Goal: Information Seeking & Learning: Check status

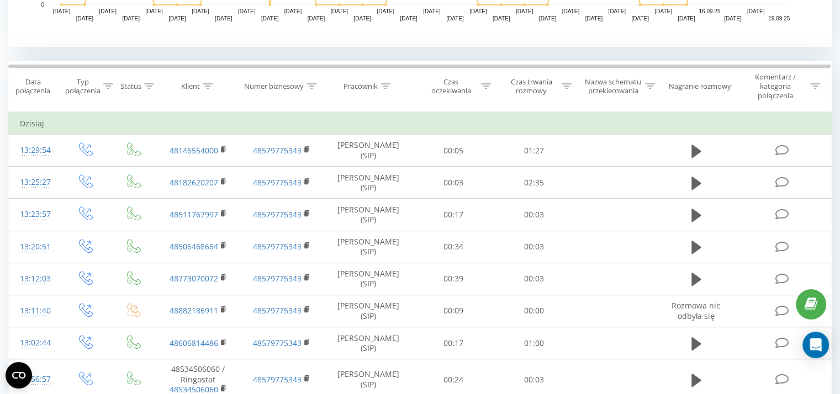
scroll to position [416, 0]
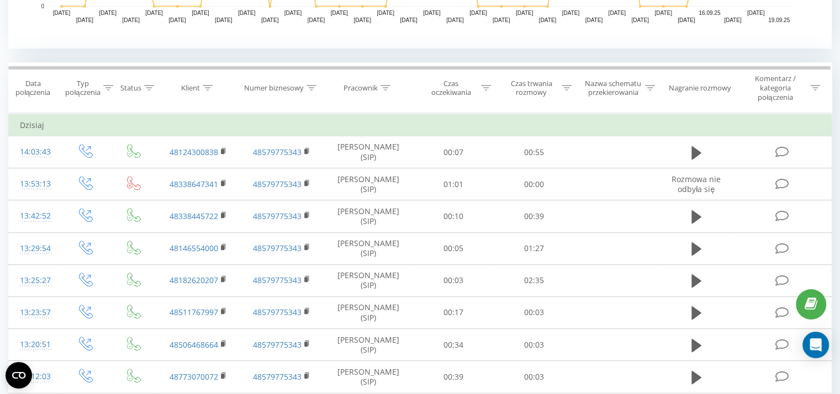
scroll to position [415, 0]
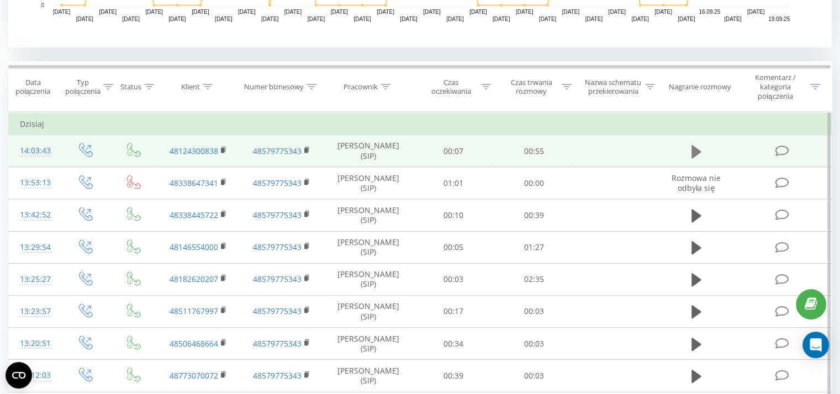
click at [695, 145] on icon at bounding box center [696, 151] width 10 height 15
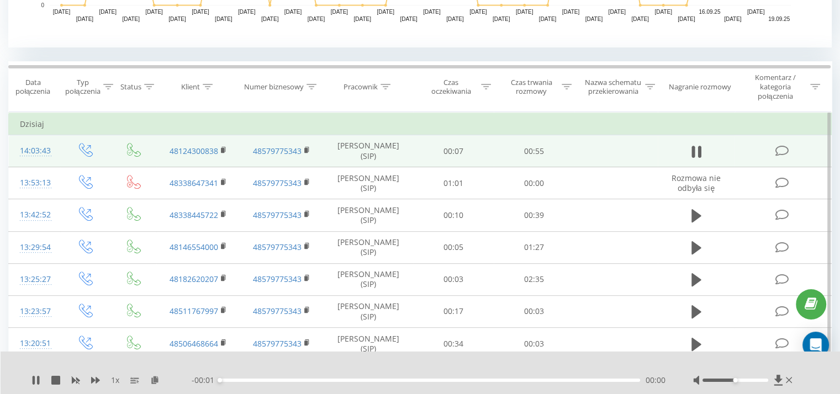
click at [752, 383] on div at bounding box center [744, 380] width 102 height 11
click at [754, 379] on div at bounding box center [735, 380] width 66 height 3
click at [409, 379] on div "00:25" at bounding box center [430, 380] width 420 height 3
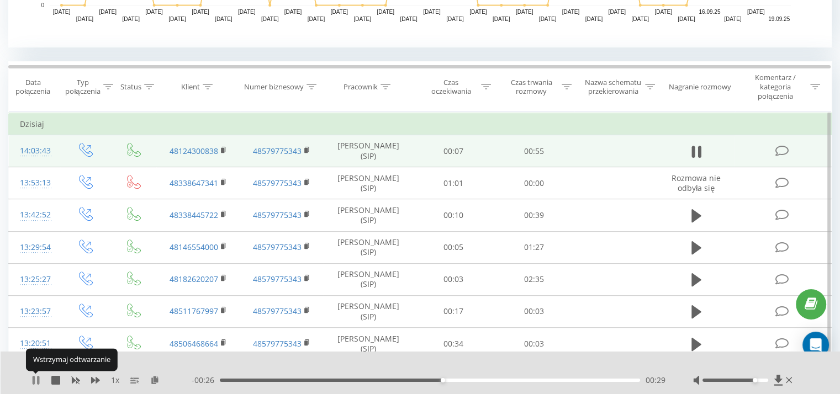
click at [38, 377] on icon at bounding box center [38, 380] width 2 height 9
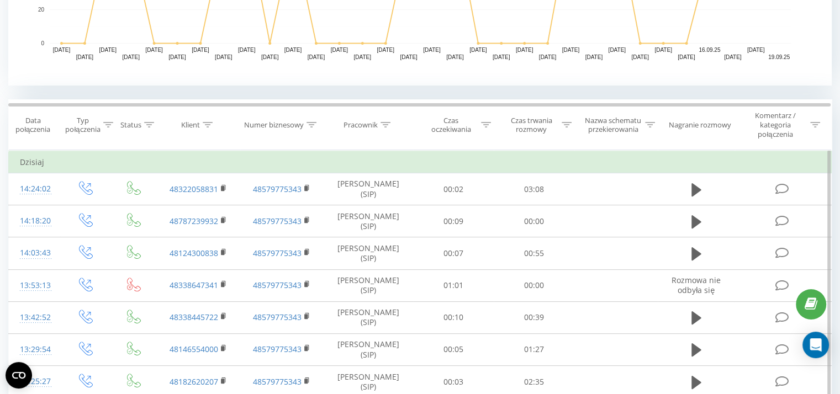
scroll to position [294, 0]
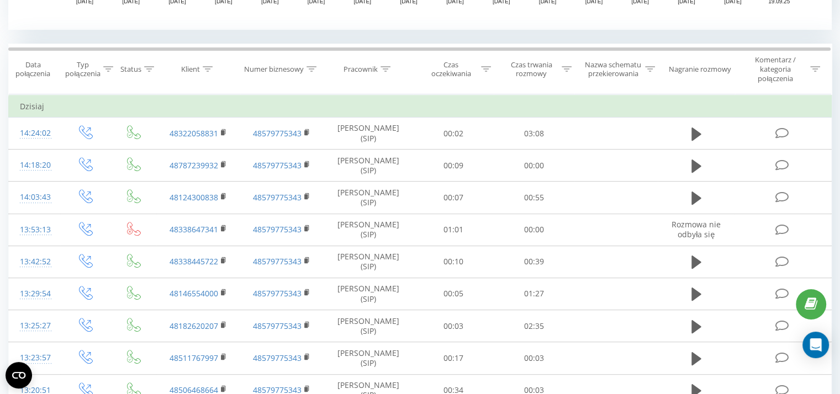
scroll to position [443, 0]
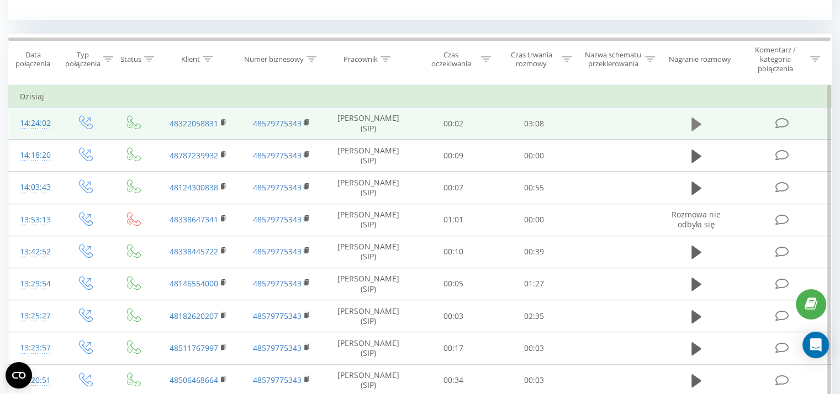
click at [691, 124] on icon at bounding box center [696, 123] width 10 height 13
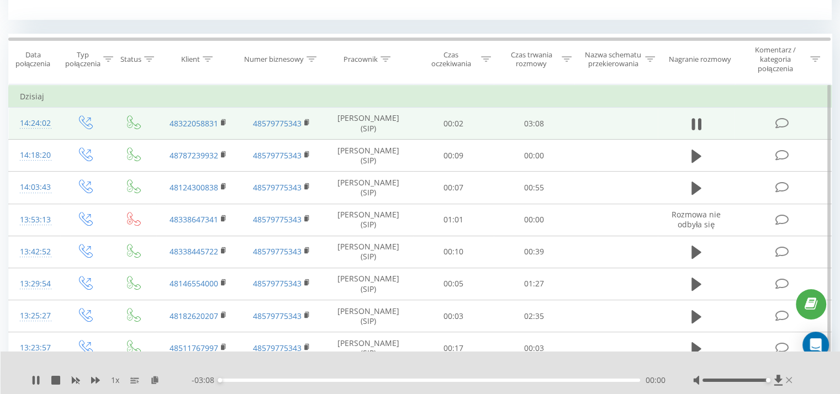
drag, startPoint x: 748, startPoint y: 379, endPoint x: 786, endPoint y: 383, distance: 37.7
click at [786, 383] on div at bounding box center [744, 380] width 102 height 11
click at [330, 381] on div "00:49" at bounding box center [430, 380] width 420 height 3
click at [392, 379] on div "00:51" at bounding box center [430, 380] width 420 height 3
click at [446, 382] on div "- 01:38 01:29 01:29" at bounding box center [429, 380] width 474 height 11
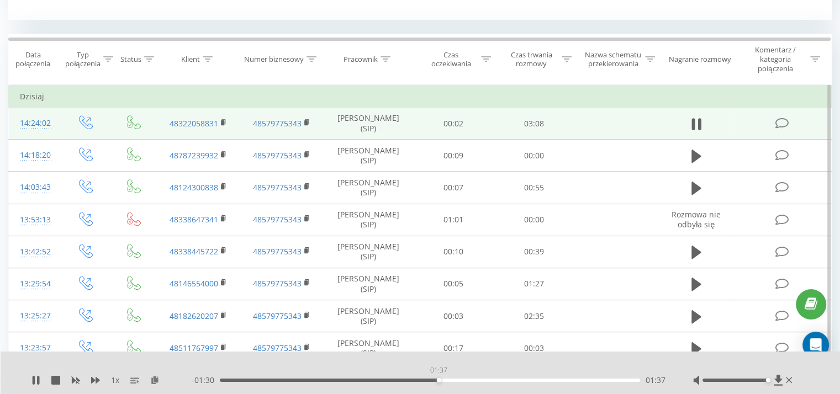
click at [438, 380] on div "01:37" at bounding box center [430, 380] width 420 height 3
click at [455, 381] on div "01:38" at bounding box center [430, 380] width 420 height 3
click at [467, 380] on div "01:45" at bounding box center [430, 380] width 420 height 3
click at [479, 382] on div "01:51" at bounding box center [430, 380] width 420 height 3
click at [494, 380] on div "02:02" at bounding box center [430, 380] width 420 height 3
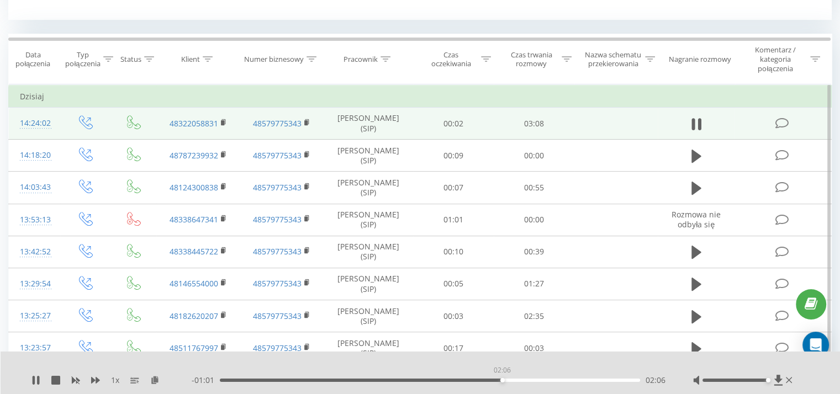
click at [502, 382] on div "02:06" at bounding box center [430, 380] width 420 height 3
click at [289, 379] on div "00:31" at bounding box center [430, 380] width 420 height 3
click at [36, 378] on icon at bounding box center [35, 380] width 9 height 9
click at [326, 382] on div "00:47" at bounding box center [430, 380] width 420 height 3
click at [350, 379] on div "00:58" at bounding box center [430, 380] width 420 height 3
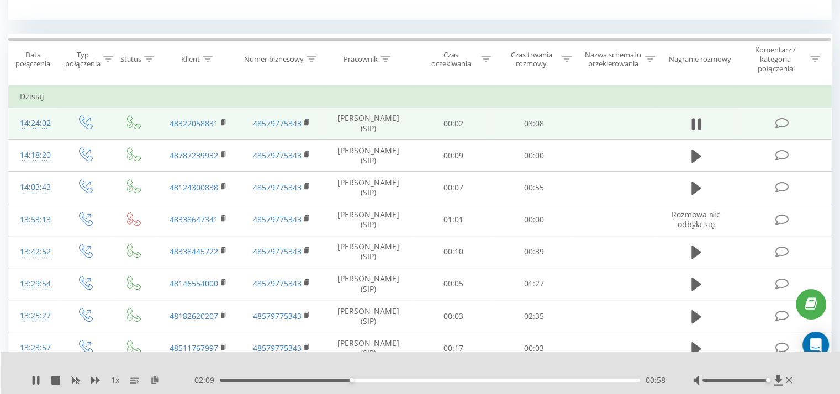
click at [363, 380] on div "00:58" at bounding box center [430, 380] width 420 height 3
click at [378, 380] on div "01:04" at bounding box center [430, 380] width 420 height 3
click at [390, 382] on div "01:11" at bounding box center [430, 380] width 420 height 3
click at [34, 379] on icon at bounding box center [34, 380] width 2 height 9
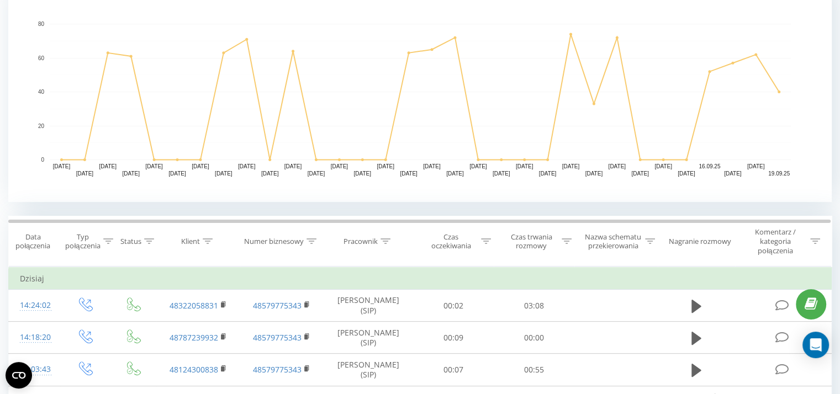
scroll to position [247, 0]
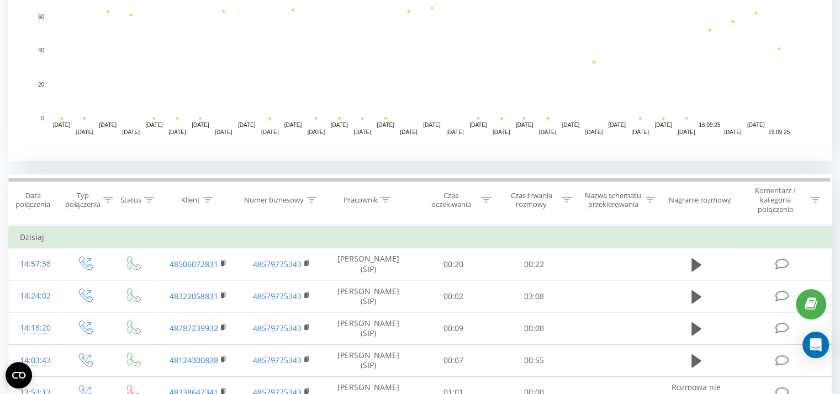
scroll to position [305, 0]
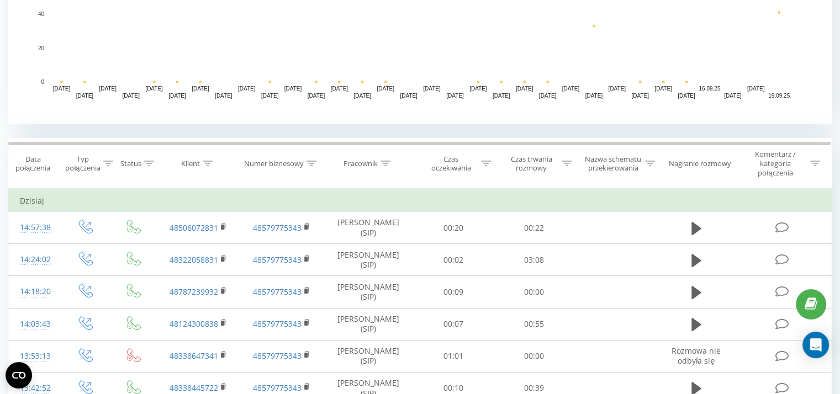
scroll to position [411, 0]
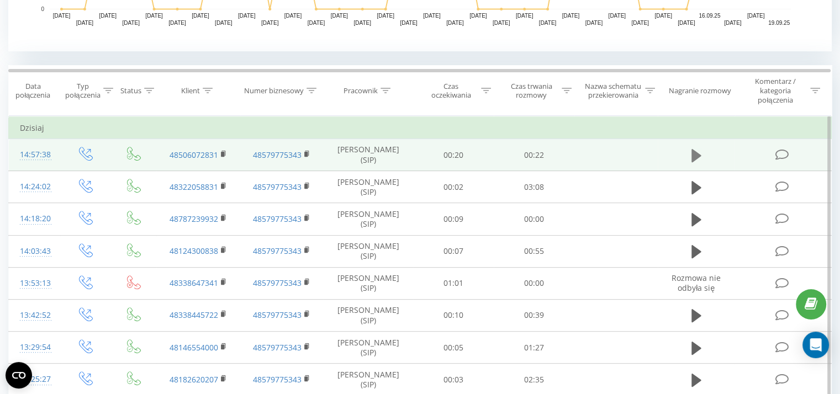
click at [697, 151] on icon at bounding box center [696, 155] width 10 height 15
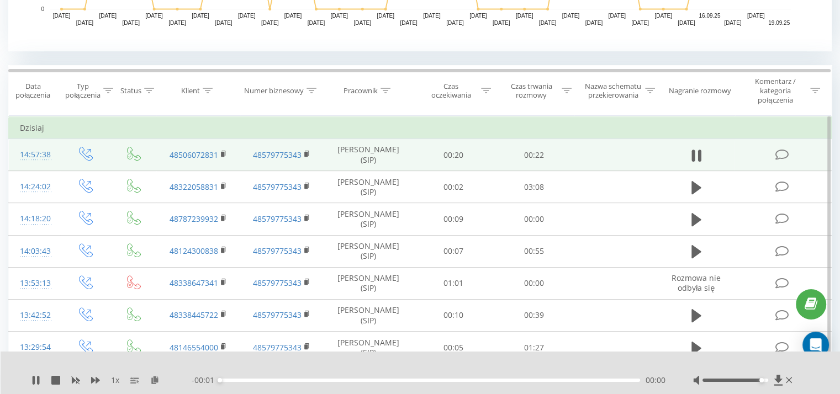
drag, startPoint x: 739, startPoint y: 379, endPoint x: 789, endPoint y: 389, distance: 50.0
click at [789, 388] on div "1 x - 00:01 00:00 00:00" at bounding box center [421, 373] width 840 height 43
click at [34, 380] on icon at bounding box center [34, 380] width 2 height 9
click at [35, 380] on icon at bounding box center [36, 380] width 7 height 9
click at [283, 379] on div at bounding box center [423, 380] width 426 height 3
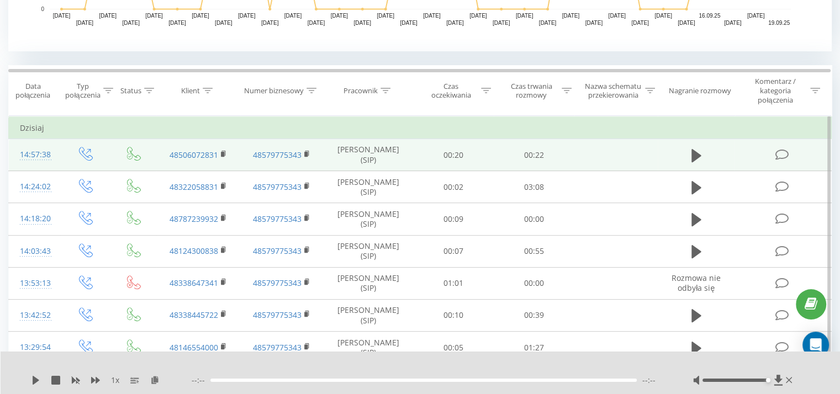
click at [40, 378] on div "1 x" at bounding box center [111, 380] width 160 height 11
click at [39, 377] on icon at bounding box center [35, 380] width 9 height 9
click at [303, 383] on div "--:-- --:--" at bounding box center [429, 380] width 474 height 11
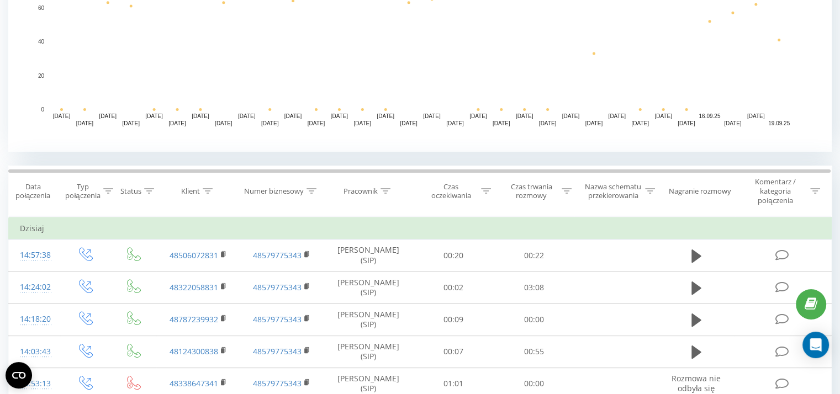
scroll to position [402, 0]
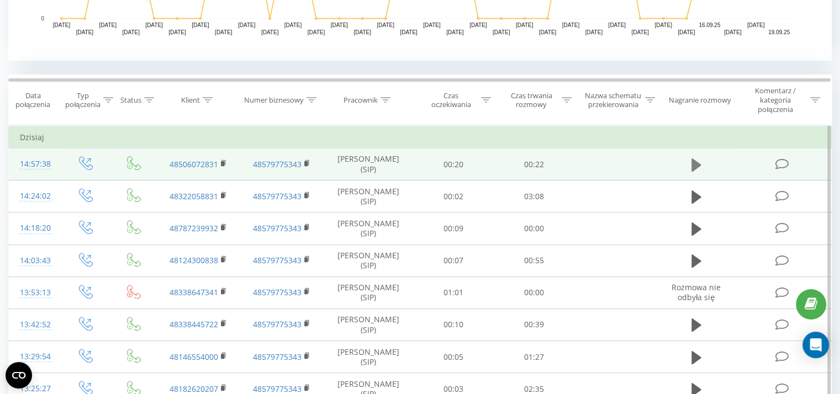
click at [694, 168] on icon at bounding box center [696, 164] width 10 height 13
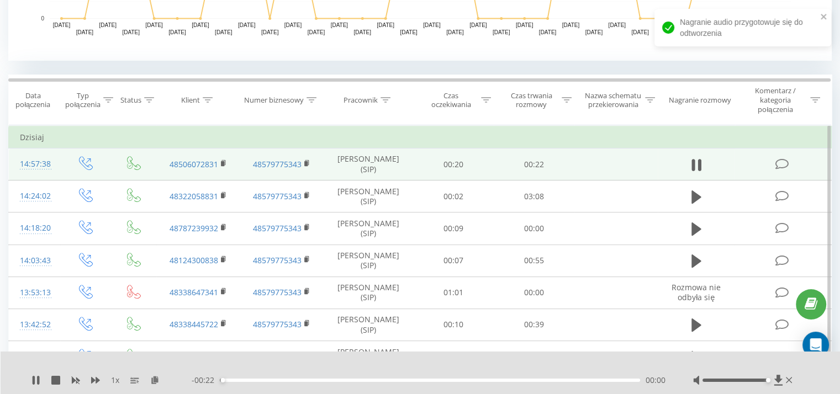
drag, startPoint x: 740, startPoint y: 379, endPoint x: 772, endPoint y: 379, distance: 31.5
click at [772, 379] on div at bounding box center [744, 380] width 102 height 11
click at [411, 377] on div "- 00:16 00:06 00:06" at bounding box center [429, 380] width 474 height 11
click at [409, 379] on div "00:06" at bounding box center [430, 380] width 420 height 3
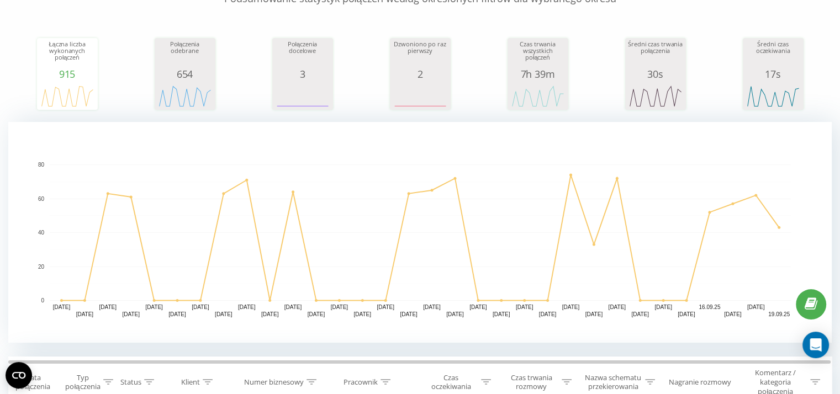
scroll to position [378, 0]
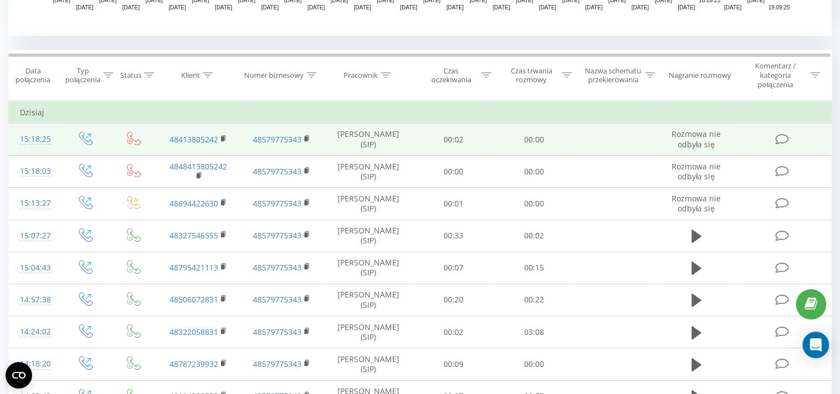
scroll to position [429, 0]
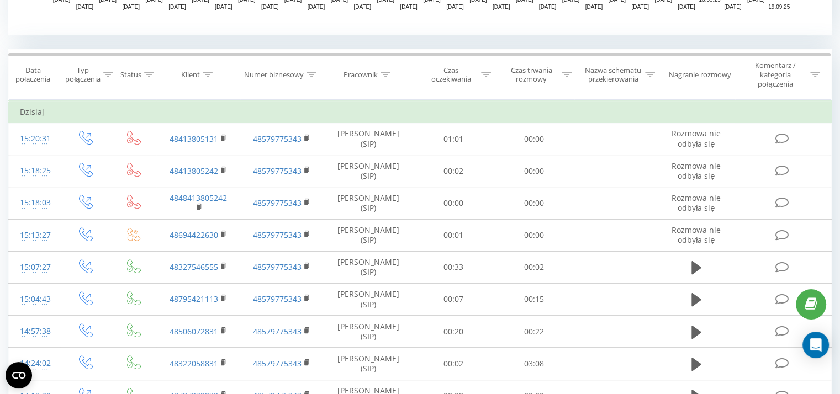
scroll to position [435, 0]
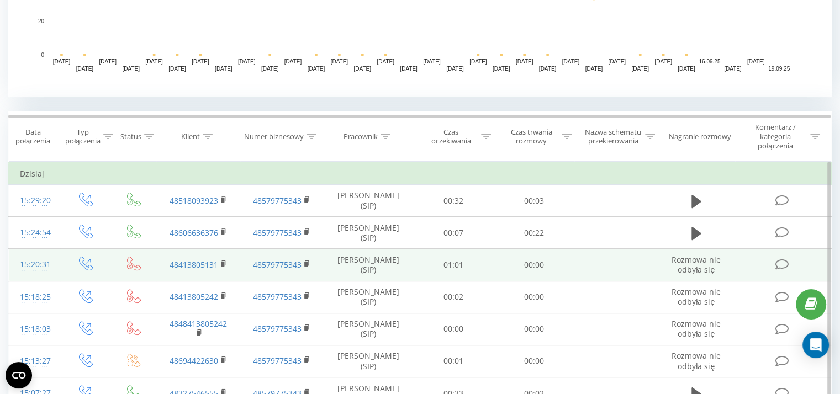
scroll to position [364, 0]
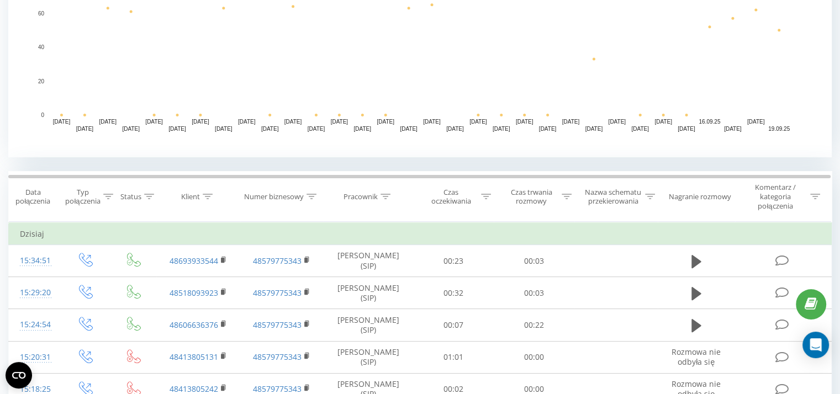
scroll to position [248, 0]
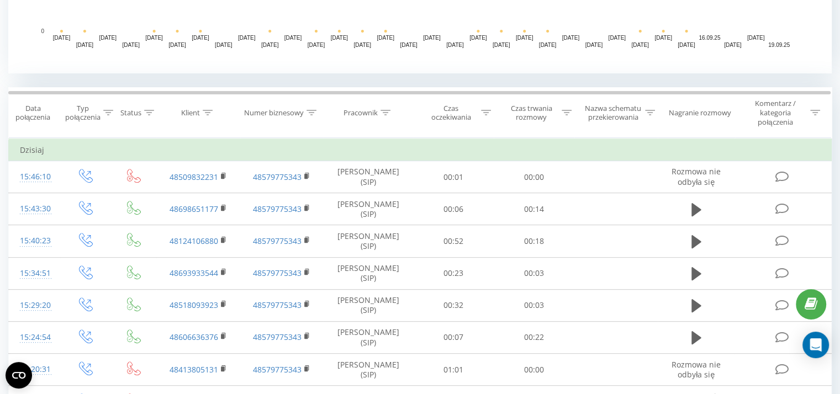
scroll to position [419, 0]
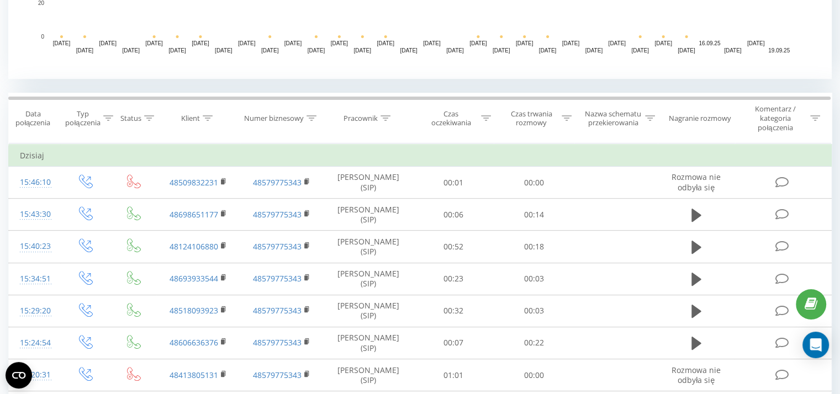
scroll to position [404, 0]
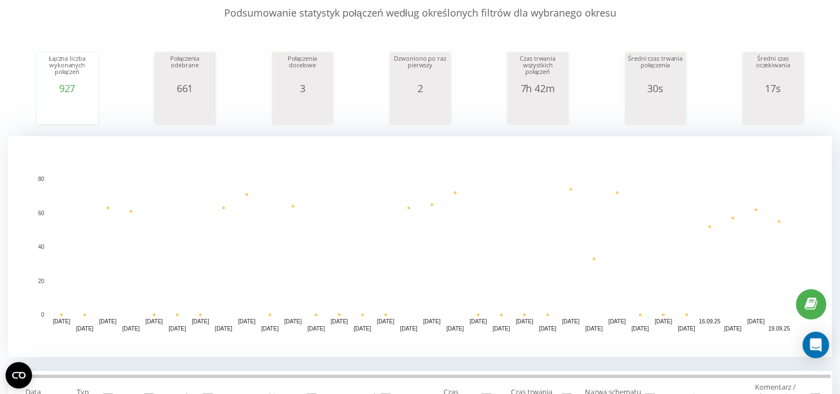
scroll to position [159, 0]
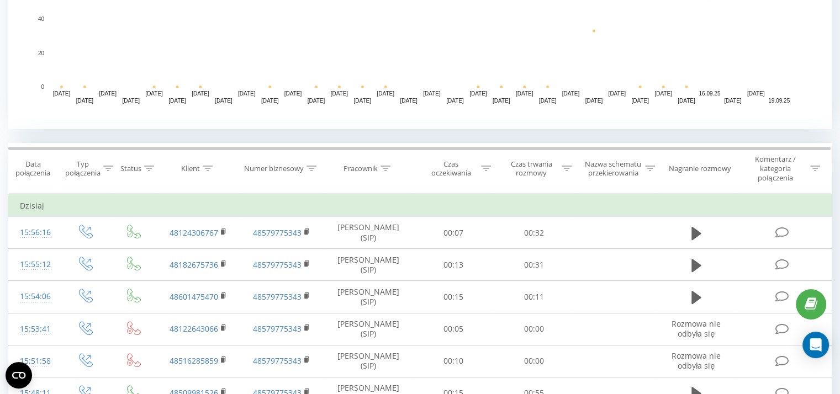
scroll to position [370, 0]
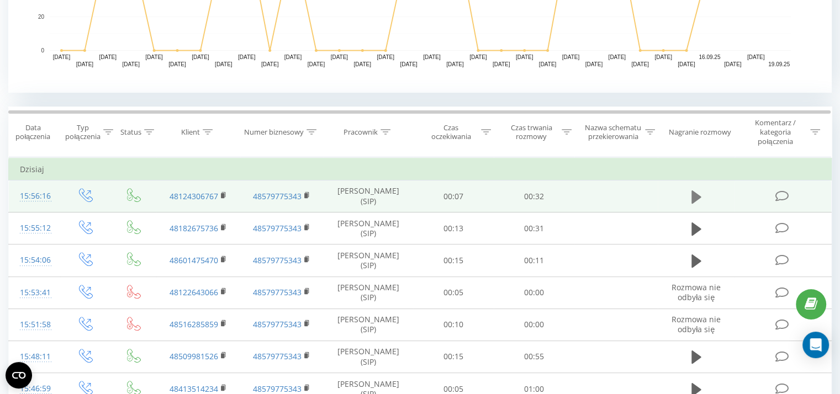
click at [700, 192] on icon at bounding box center [696, 196] width 10 height 15
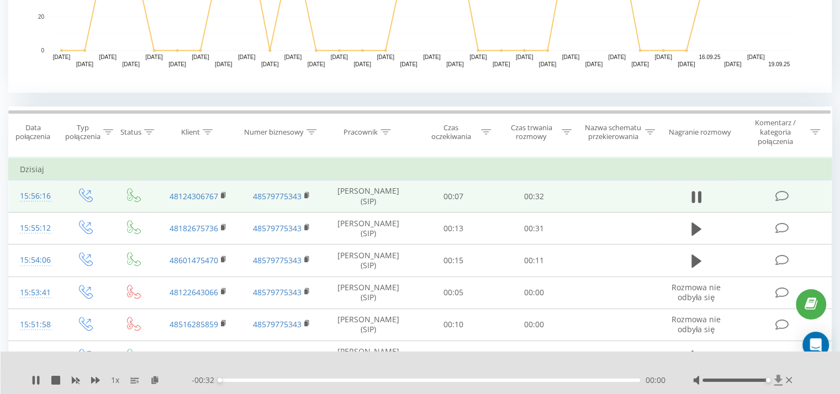
drag, startPoint x: 758, startPoint y: 379, endPoint x: 773, endPoint y: 383, distance: 15.9
click at [773, 383] on div at bounding box center [744, 380] width 102 height 11
click at [336, 381] on div "00:01" at bounding box center [430, 380] width 420 height 3
click at [412, 380] on div "00:10" at bounding box center [430, 380] width 420 height 3
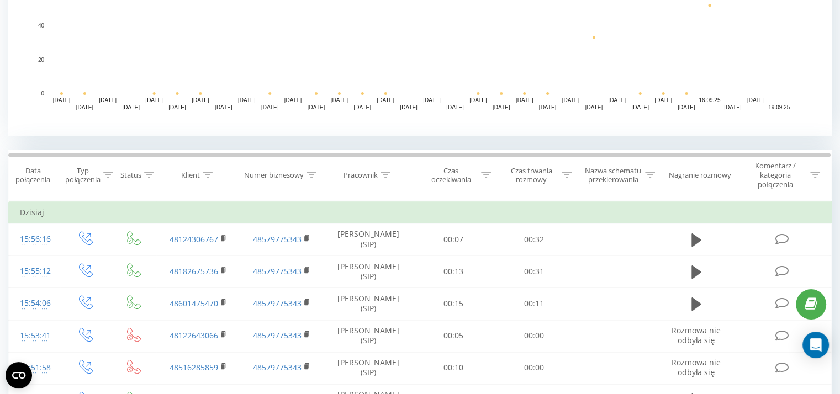
scroll to position [330, 0]
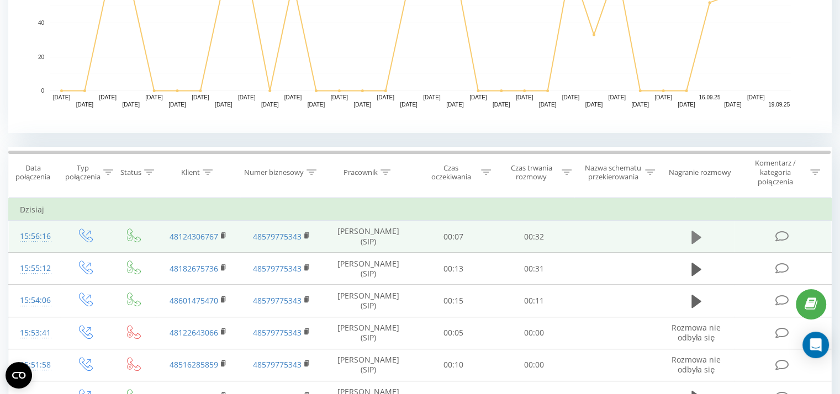
click at [688, 236] on button at bounding box center [696, 237] width 17 height 17
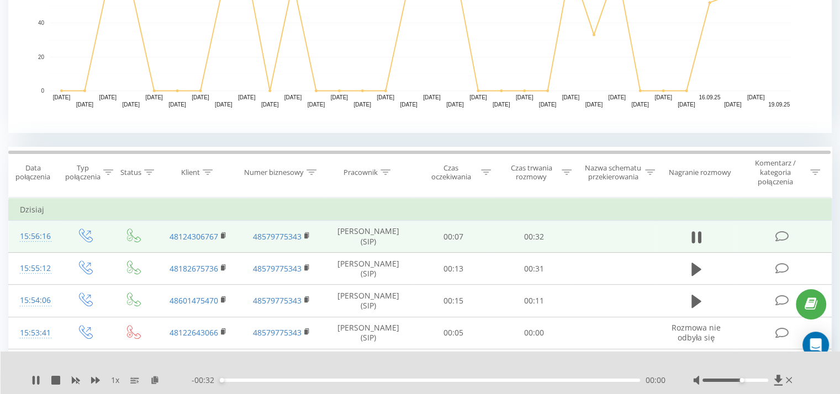
drag, startPoint x: 738, startPoint y: 380, endPoint x: 801, endPoint y: 381, distance: 63.0
click at [801, 381] on div "1 x - 00:32 00:00 00:00" at bounding box center [421, 373] width 840 height 43
click at [412, 382] on div "- 00:31 00:01 00:01" at bounding box center [429, 380] width 474 height 11
click at [412, 380] on div "00:01" at bounding box center [430, 380] width 420 height 3
click at [457, 381] on div "00:18" at bounding box center [430, 380] width 420 height 3
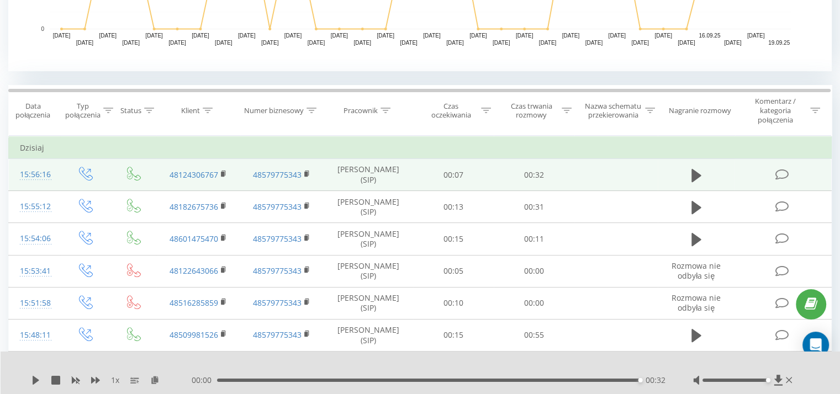
scroll to position [406, 0]
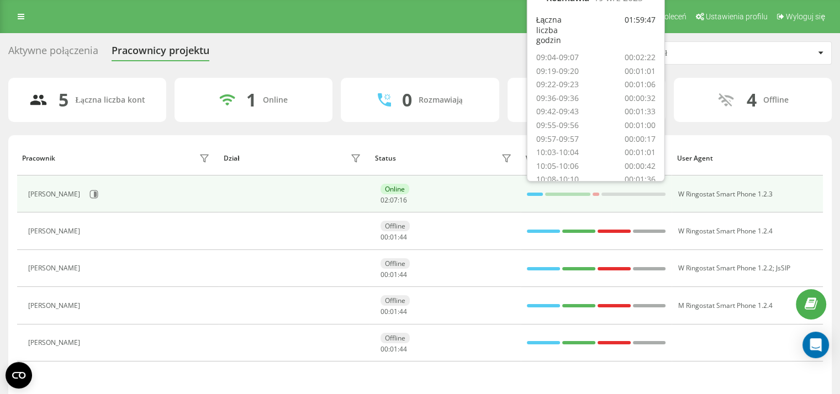
click at [530, 194] on div at bounding box center [535, 194] width 16 height 3
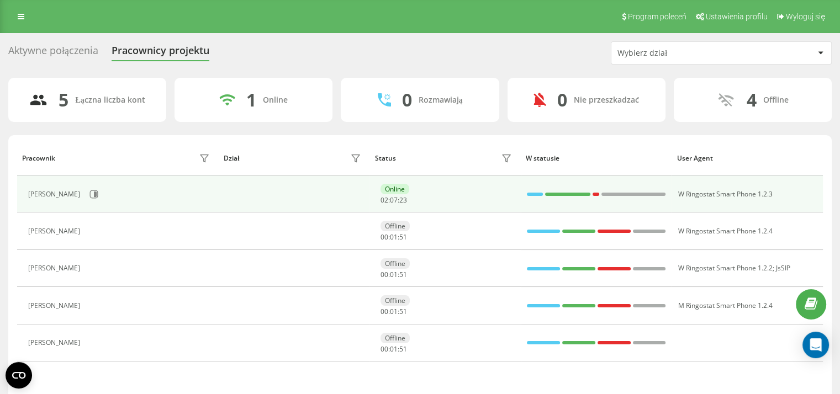
click at [569, 191] on div at bounding box center [567, 194] width 45 height 14
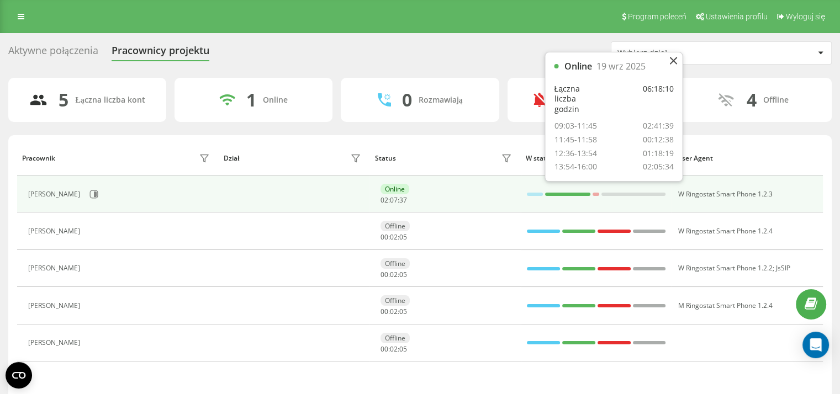
click at [537, 193] on div at bounding box center [535, 194] width 16 height 3
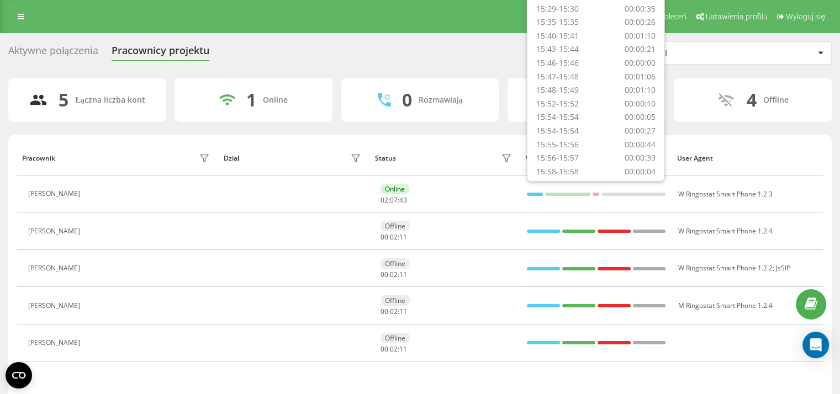
scroll to position [645, 0]
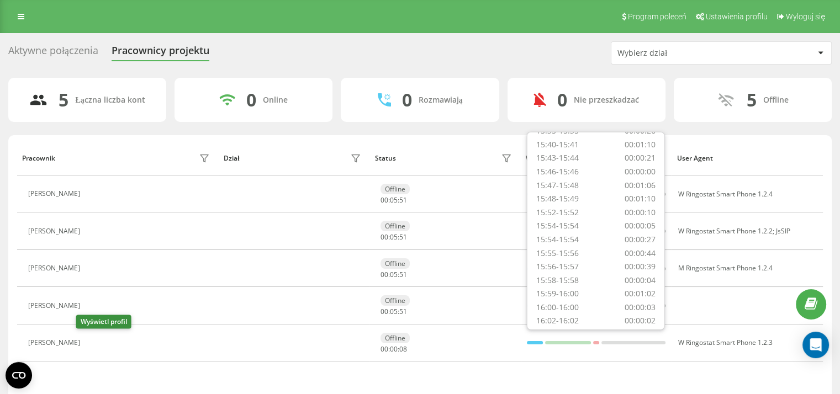
click at [88, 342] on icon at bounding box center [92, 342] width 9 height 9
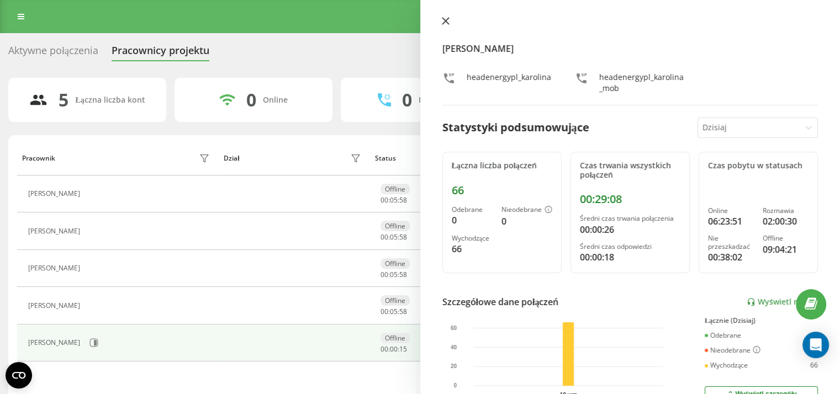
click at [449, 23] on button at bounding box center [445, 22] width 14 height 10
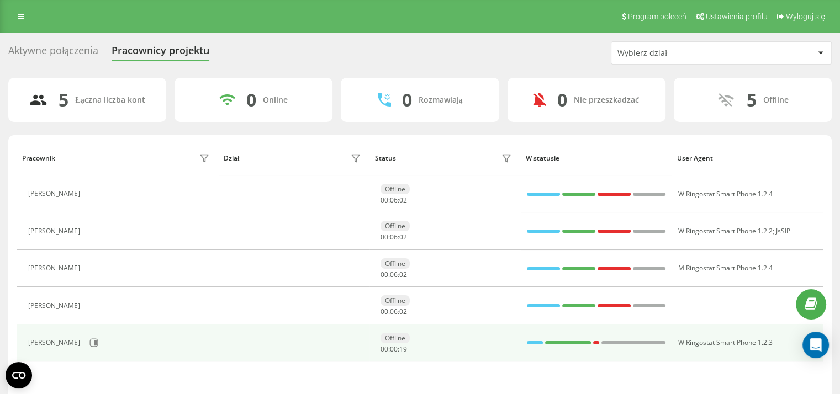
click at [530, 344] on div at bounding box center [535, 343] width 16 height 14
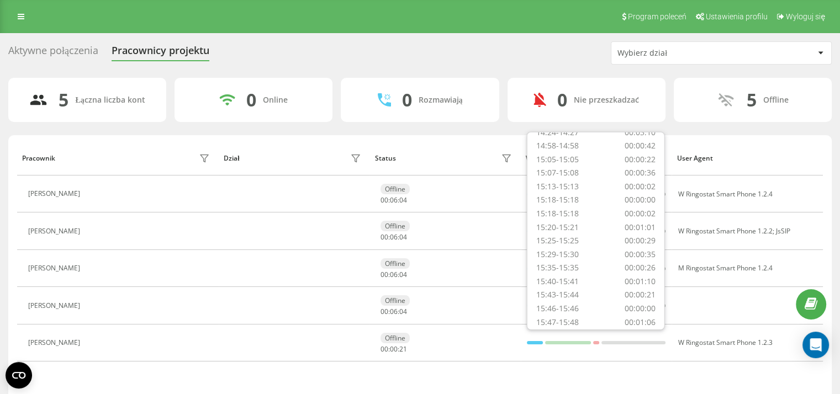
scroll to position [188, 0]
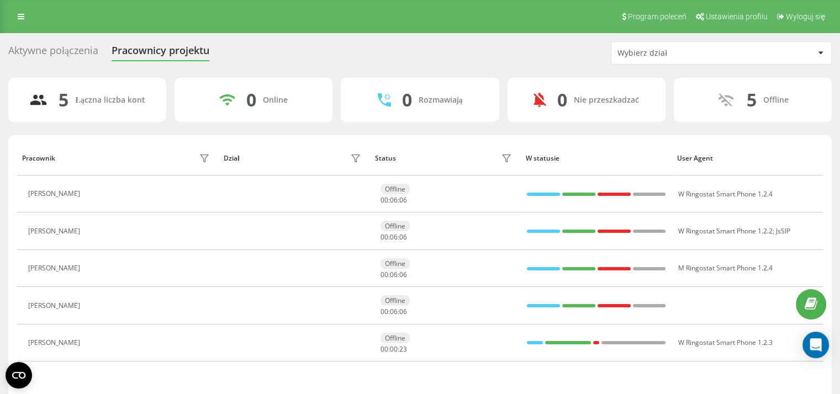
click at [467, 384] on div "Pracownik Dział Status W statusie User Agent Olga Pełka Offline 00 : 06 : 06 W …" at bounding box center [420, 269] width 806 height 256
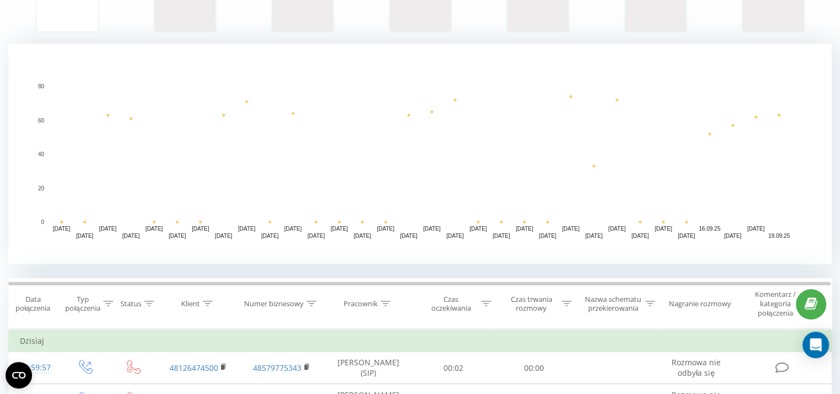
scroll to position [202, 0]
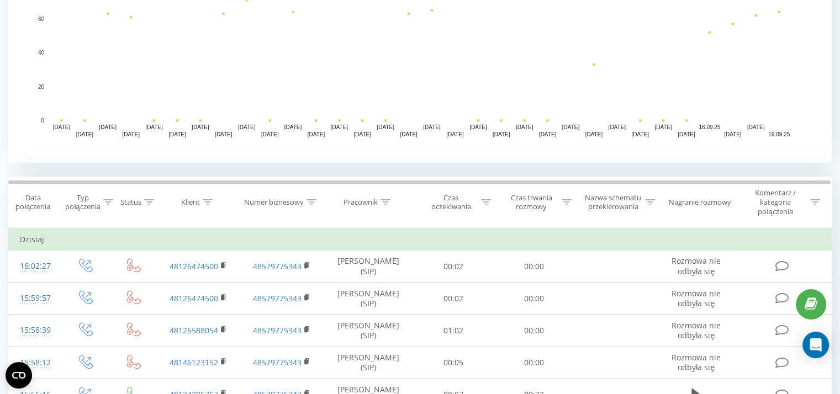
scroll to position [331, 0]
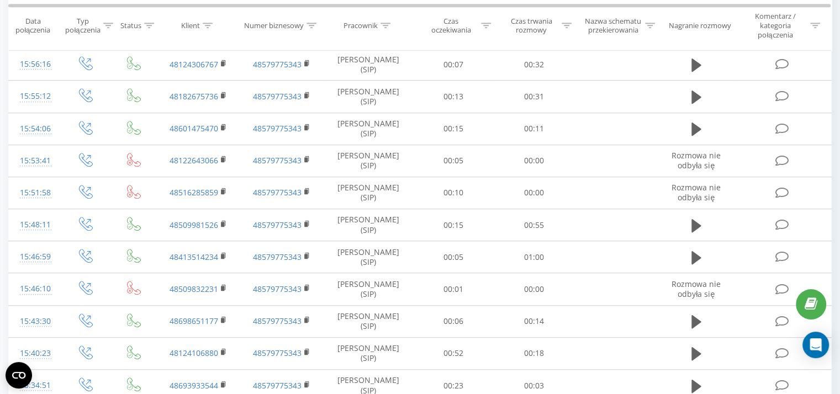
scroll to position [998, 0]
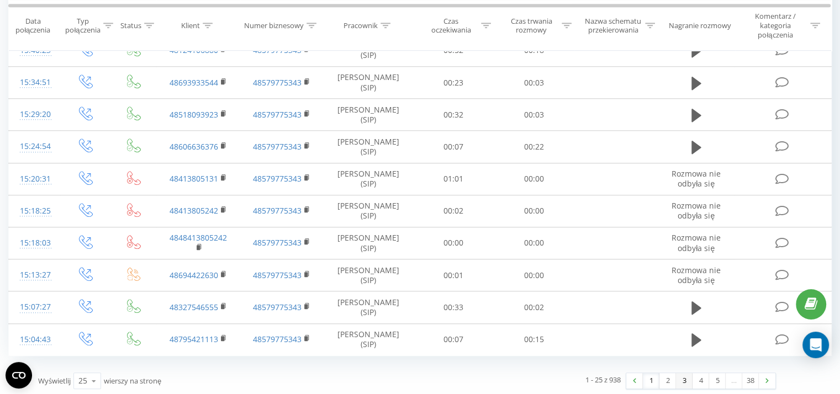
click at [682, 376] on link "3" at bounding box center [684, 380] width 17 height 15
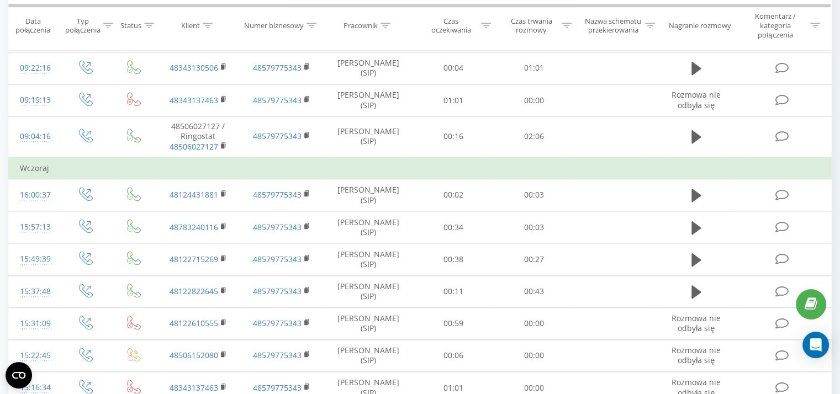
scroll to position [1045, 0]
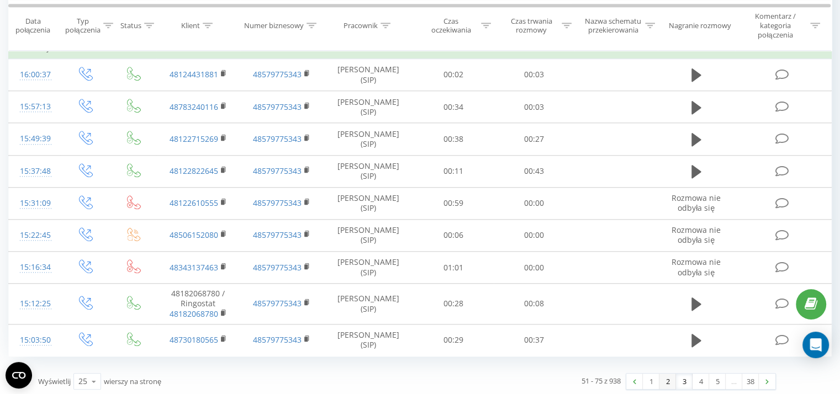
click at [672, 382] on link "2" at bounding box center [667, 381] width 17 height 15
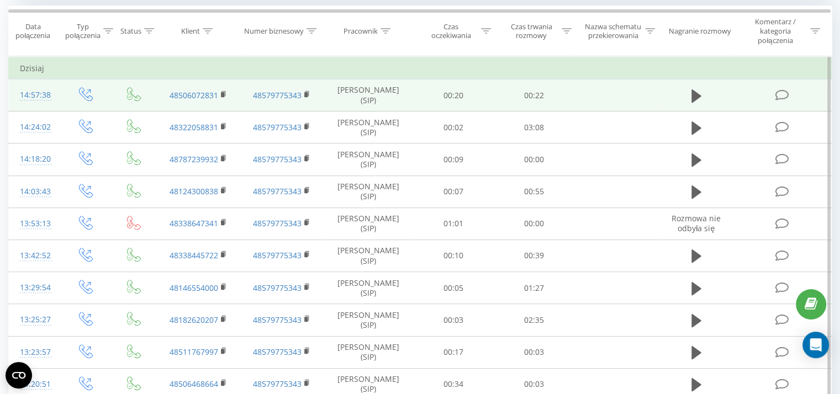
scroll to position [1023, 0]
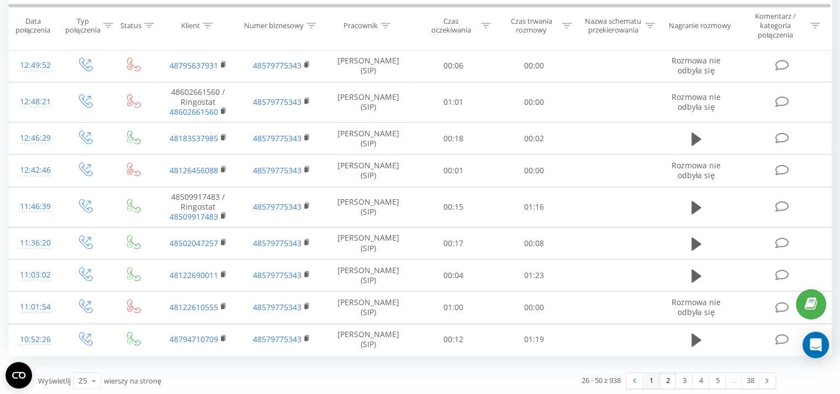
click at [644, 375] on link "1" at bounding box center [651, 380] width 17 height 15
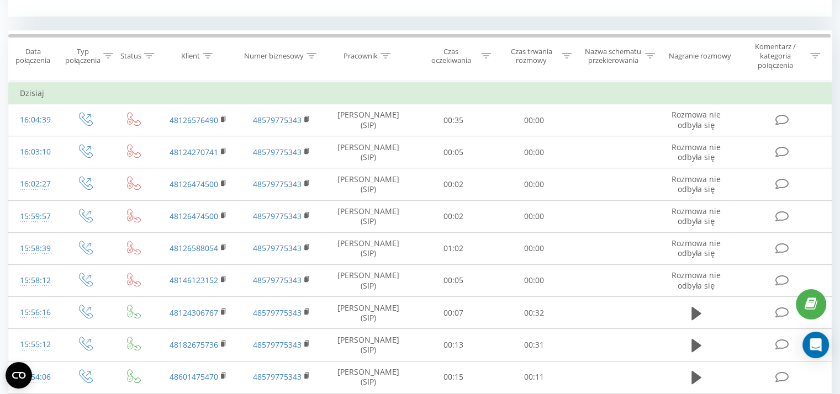
scroll to position [444, 0]
